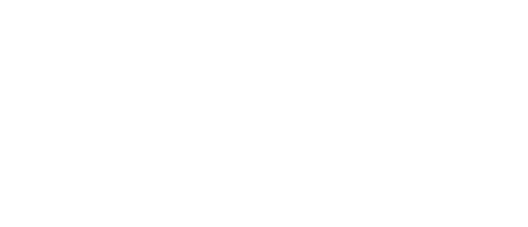
select select "*"
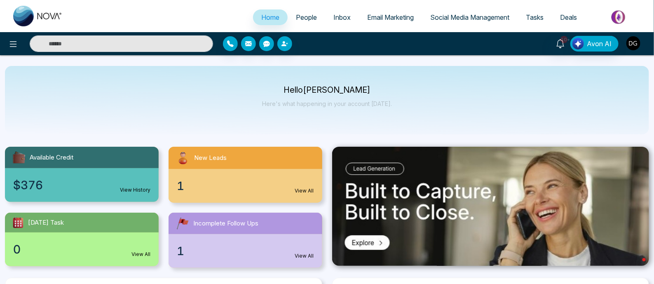
click at [527, 41] on img "button" at bounding box center [634, 43] width 14 height 14
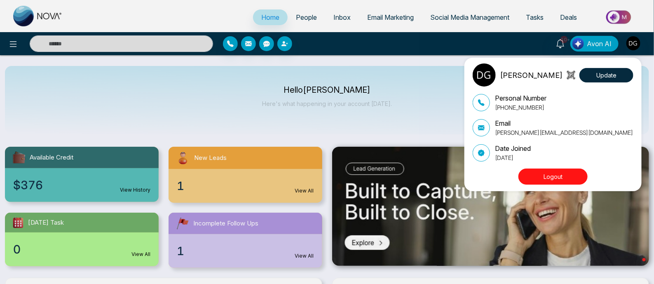
click at [300, 19] on div "[PERSON_NAME] Update Personal Number [PHONE_NUMBER] Email [PERSON_NAME][EMAIL_A…" at bounding box center [327, 142] width 654 height 284
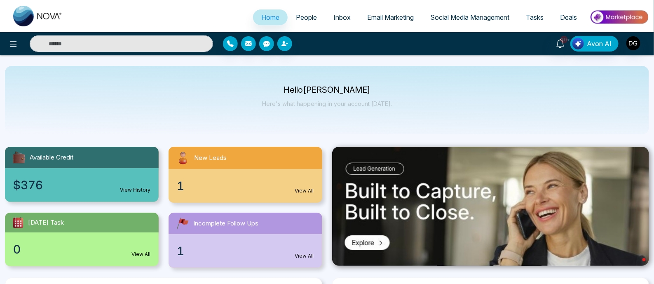
click at [303, 18] on span "People" at bounding box center [306, 17] width 21 height 8
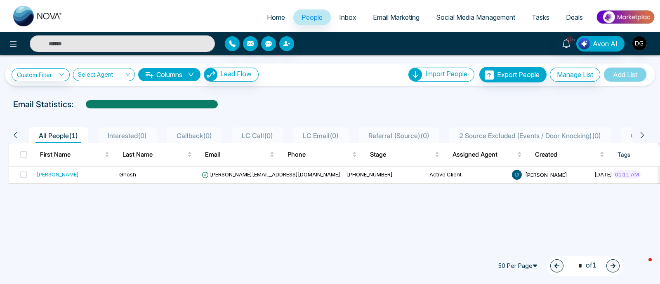
click at [269, 18] on span "Home" at bounding box center [276, 17] width 18 height 8
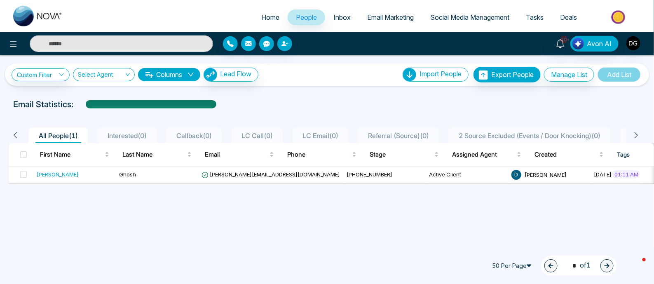
select select "*"
